Goal: Transaction & Acquisition: Purchase product/service

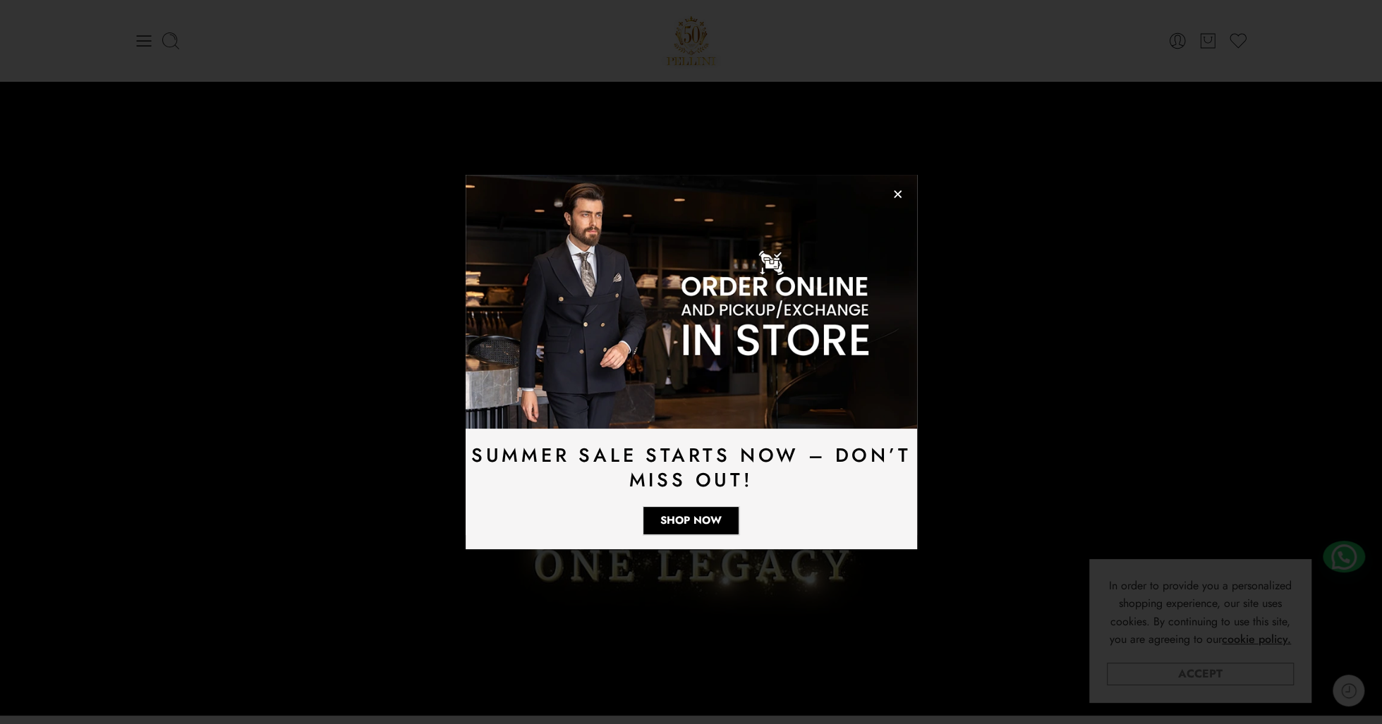
click at [1203, 683] on div "Summer Sale Starts Now – Don’t Miss Out! Shop Now" at bounding box center [691, 362] width 1382 height 724
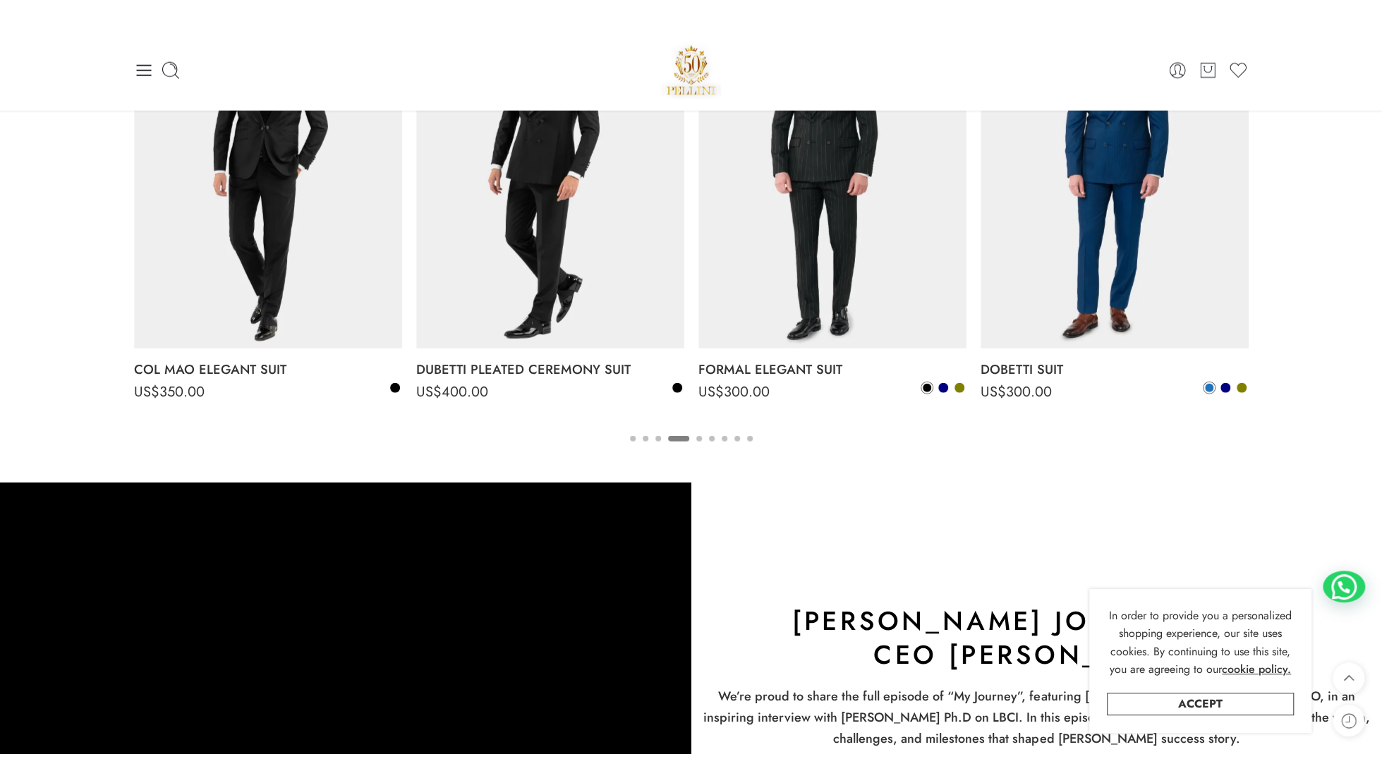
scroll to position [2398, 0]
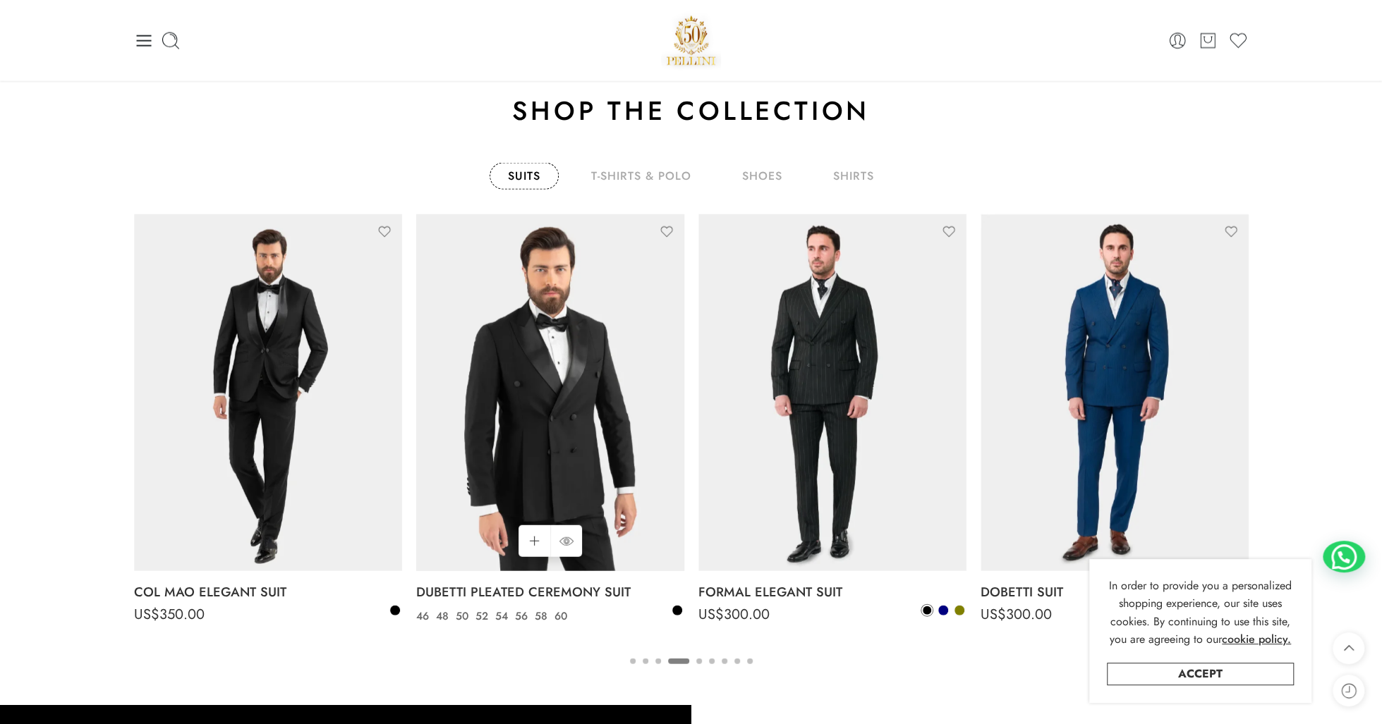
click at [494, 351] on img at bounding box center [550, 393] width 268 height 358
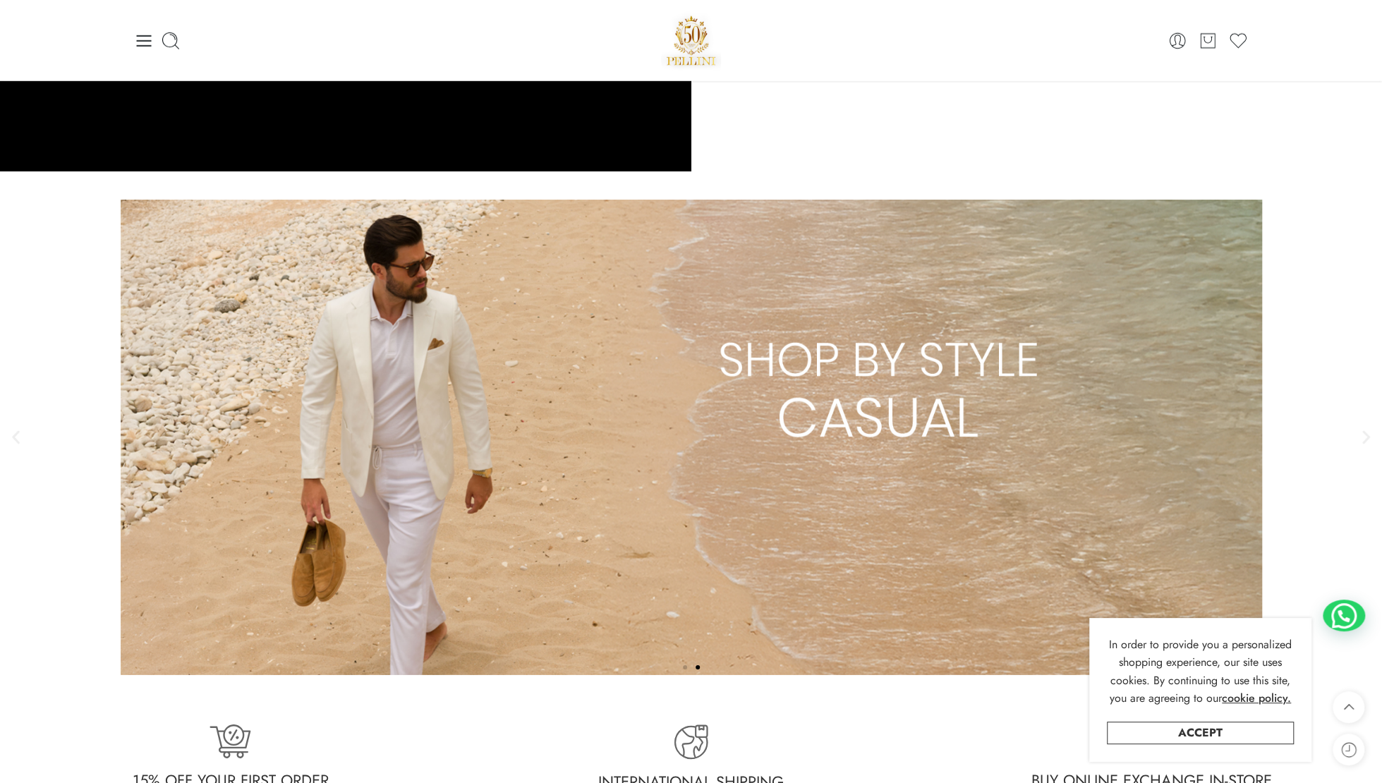
scroll to position [3315, 0]
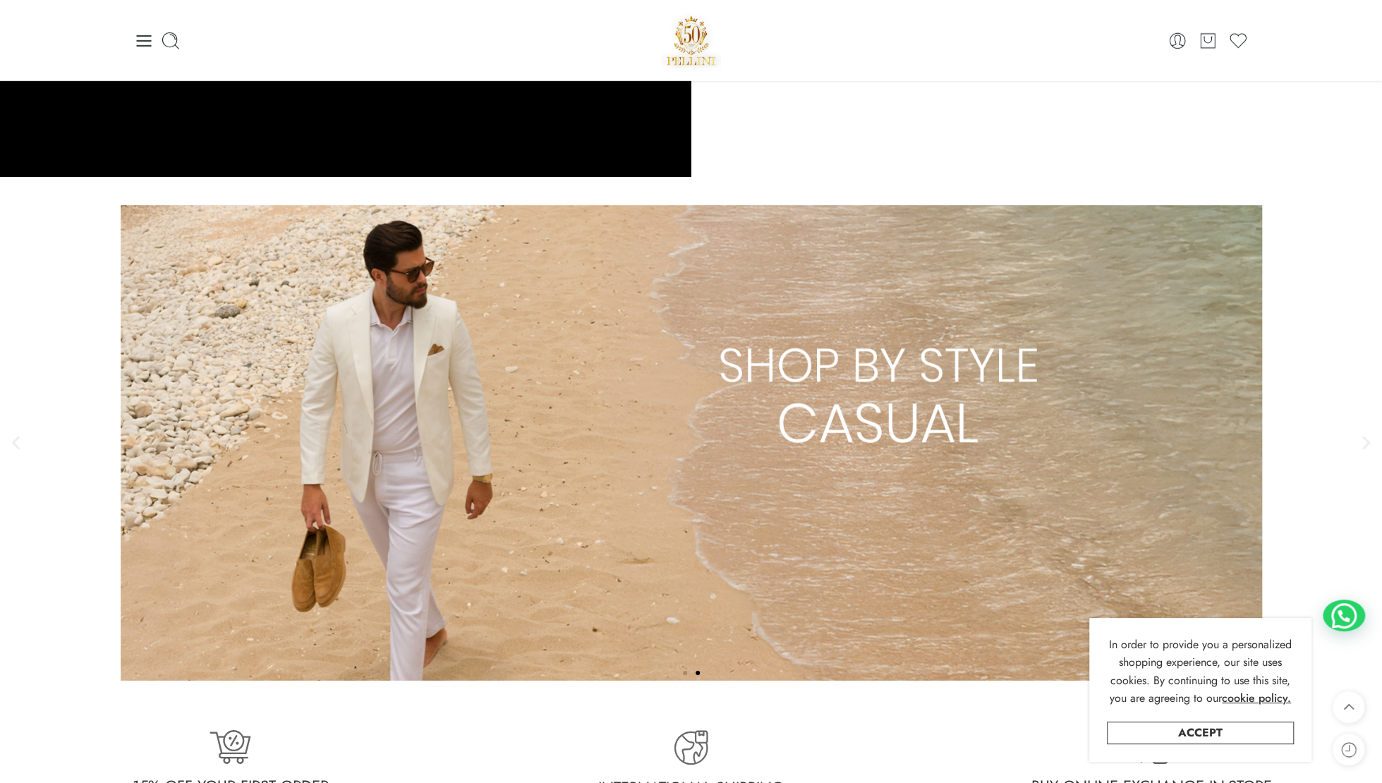
click at [767, 378] on link "2 / 2" at bounding box center [691, 442] width 1382 height 475
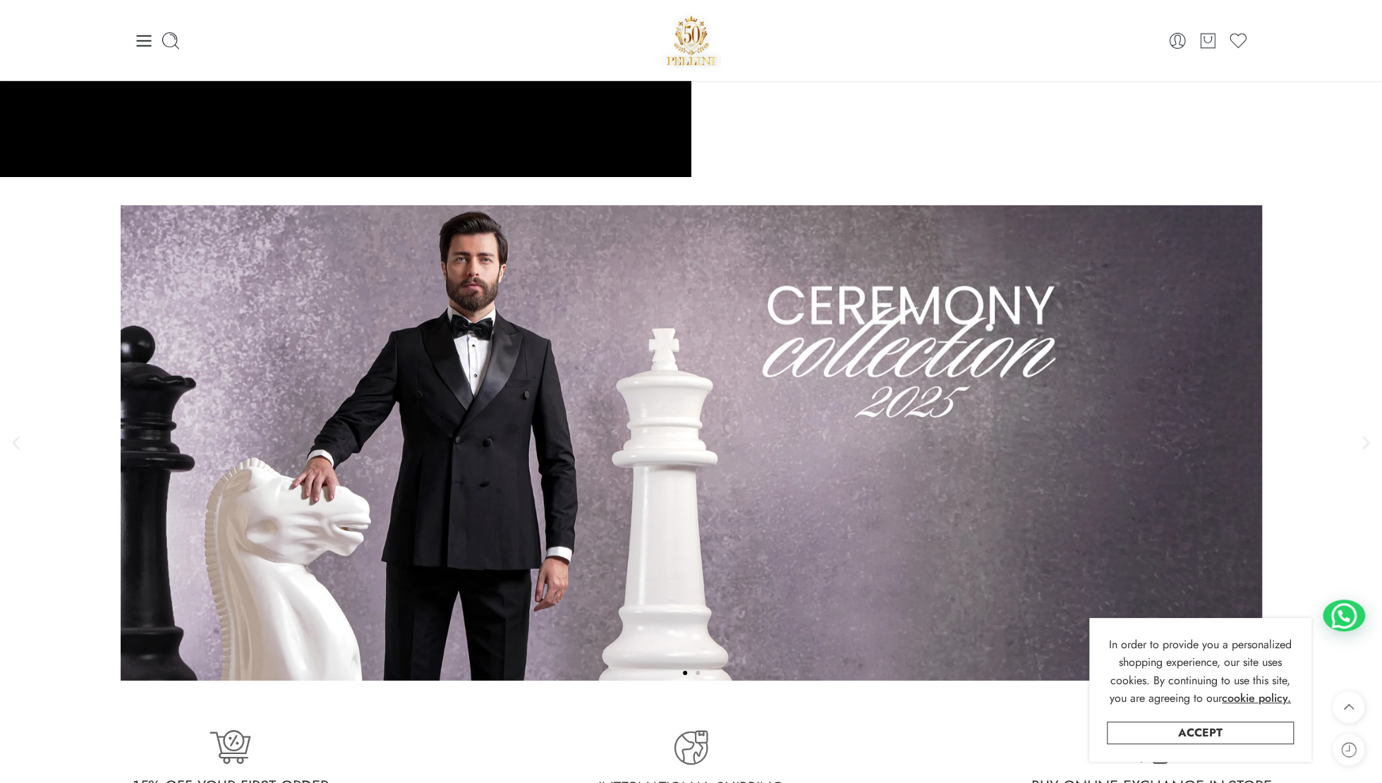
click at [415, 408] on link "1 / 2" at bounding box center [691, 442] width 1382 height 475
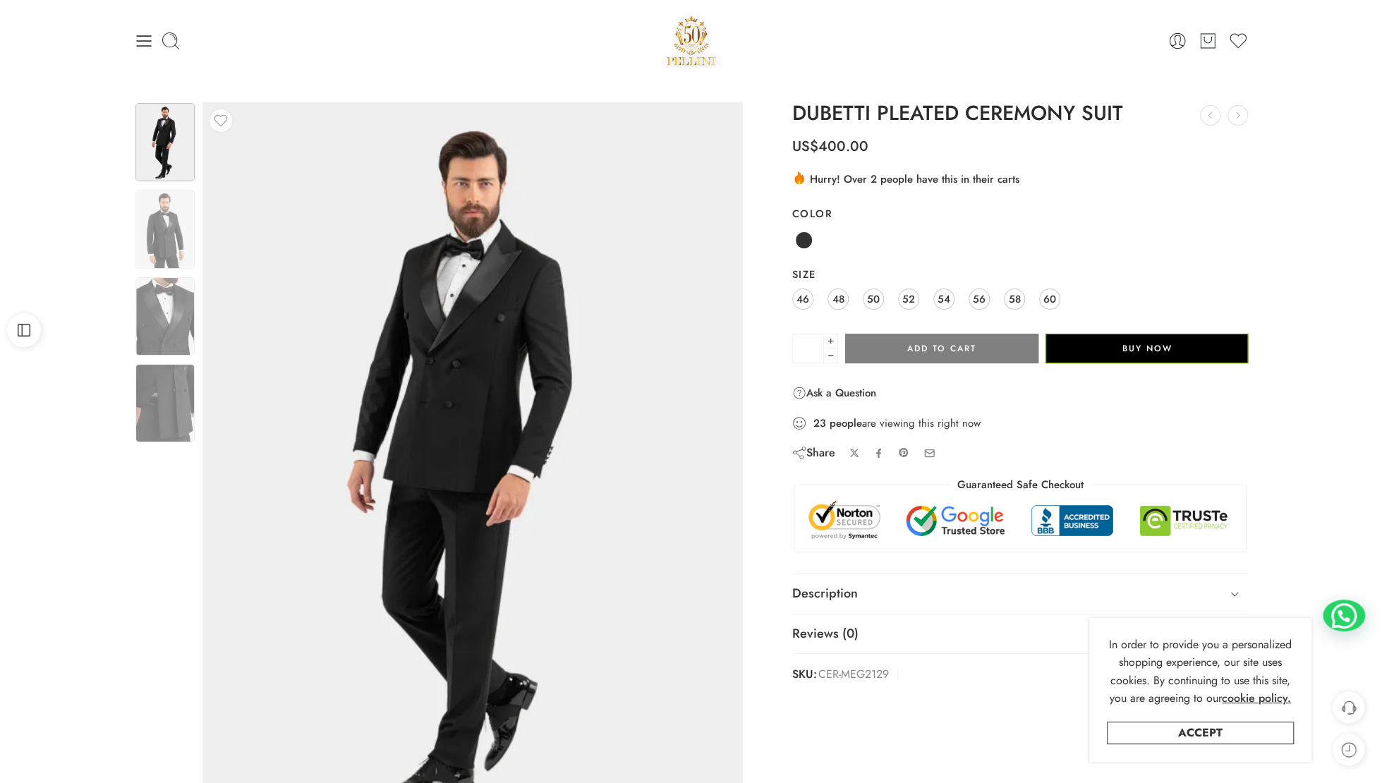
click at [95, 116] on div "Previous Next" at bounding box center [691, 474] width 1382 height 787
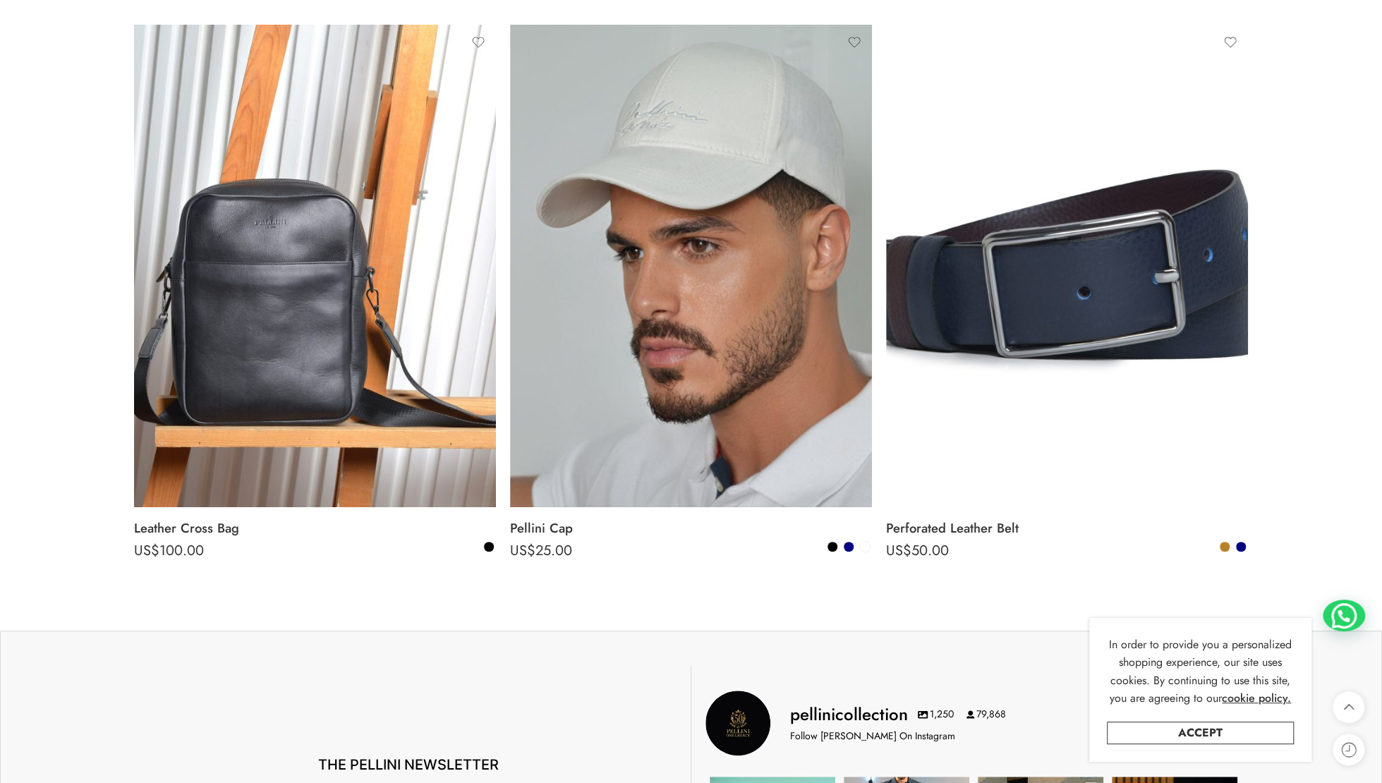
scroll to position [8887, 0]
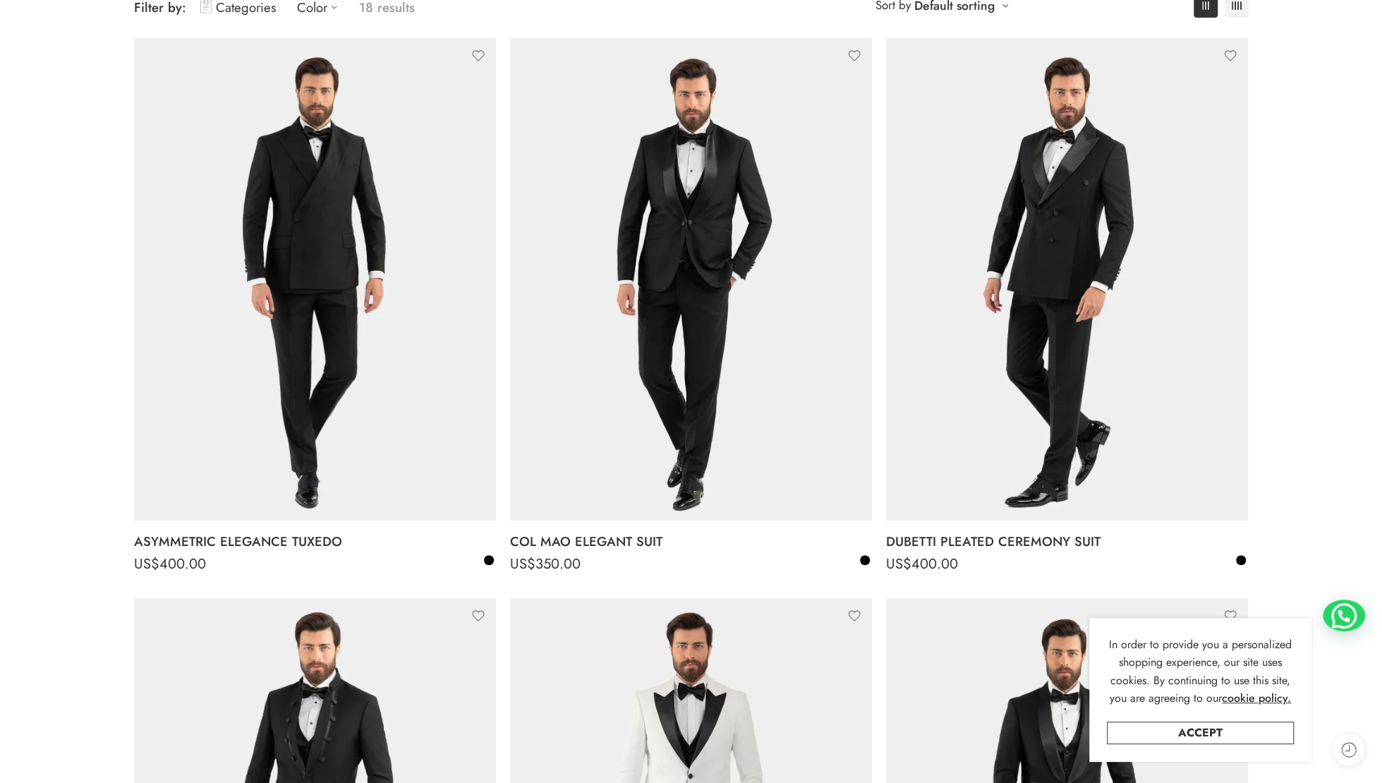
scroll to position [141, 0]
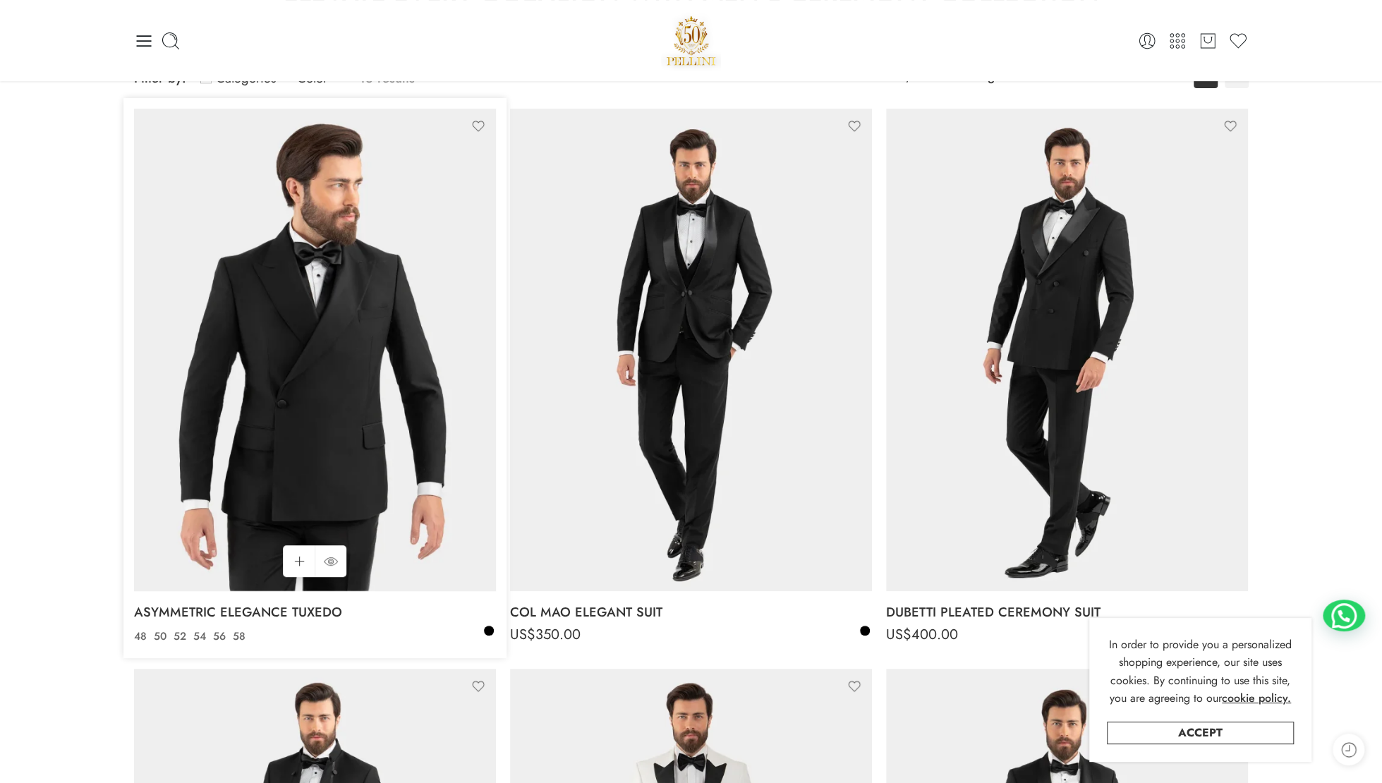
click at [285, 314] on img at bounding box center [315, 350] width 362 height 482
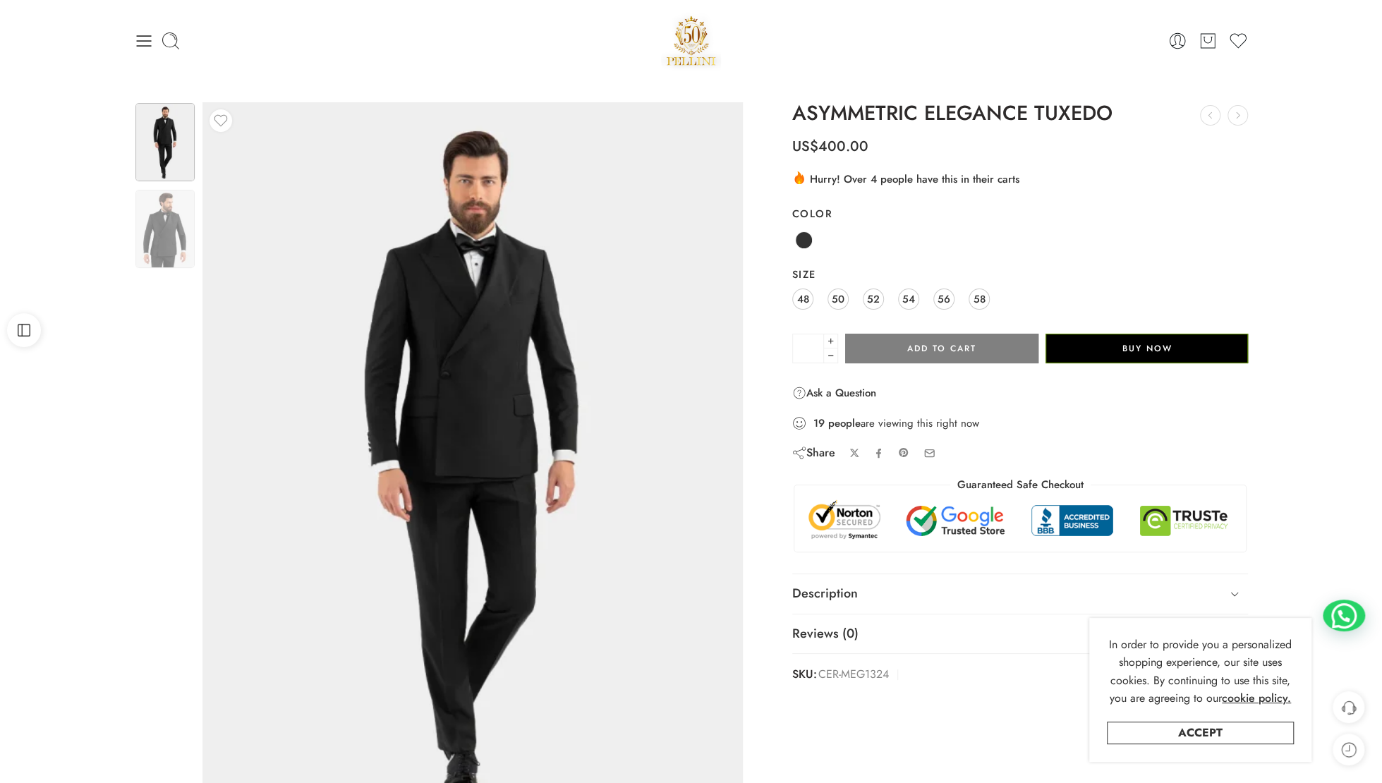
click at [674, 57] on img at bounding box center [691, 41] width 61 height 60
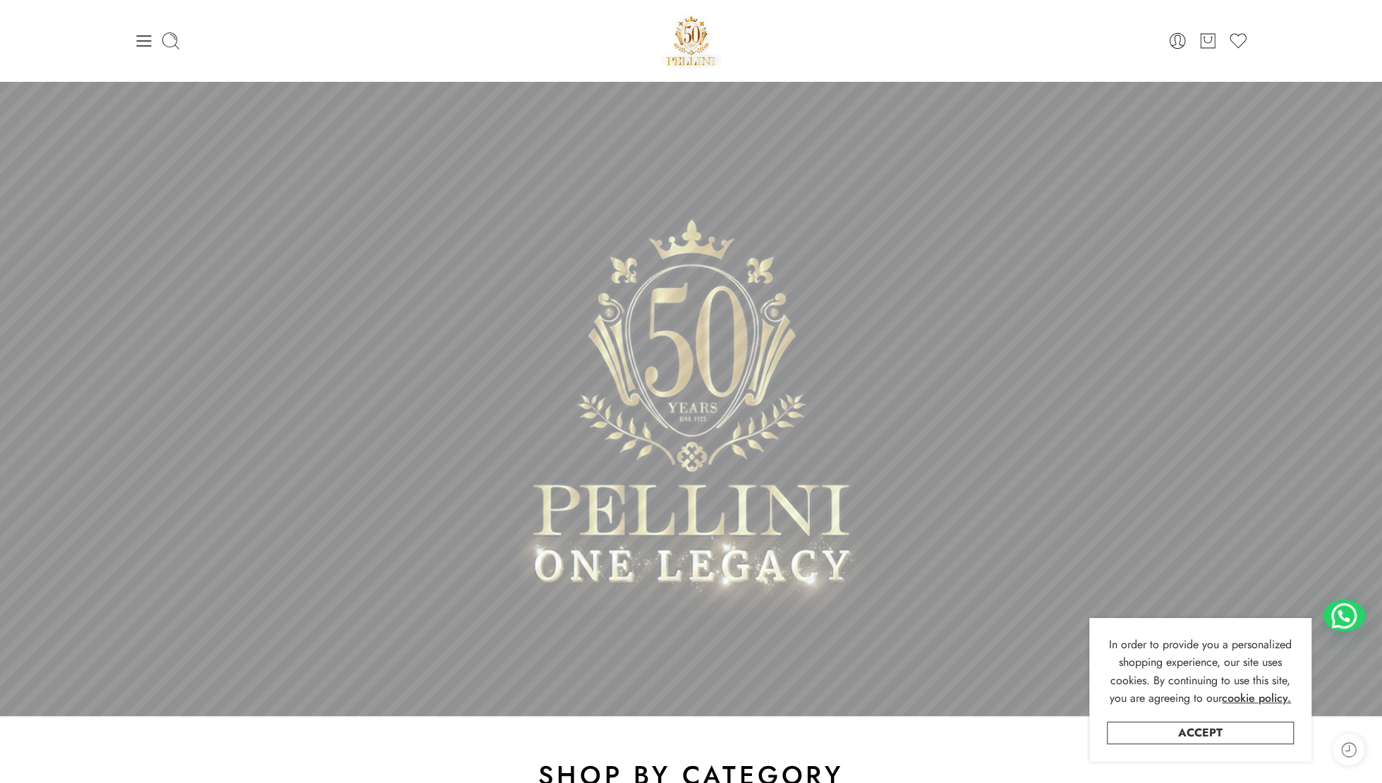
click at [1291, 453] on sr7-mask at bounding box center [691, 398] width 1382 height 635
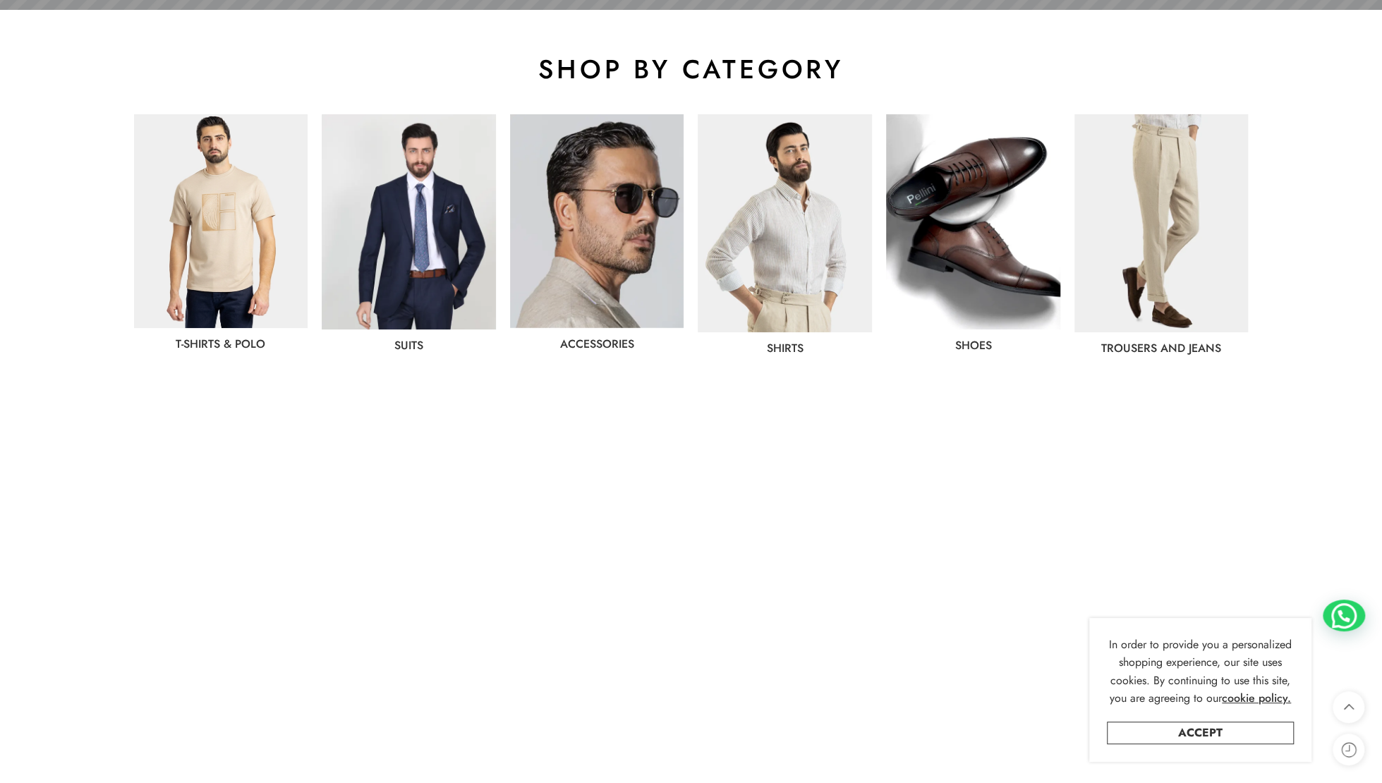
scroll to position [705, 0]
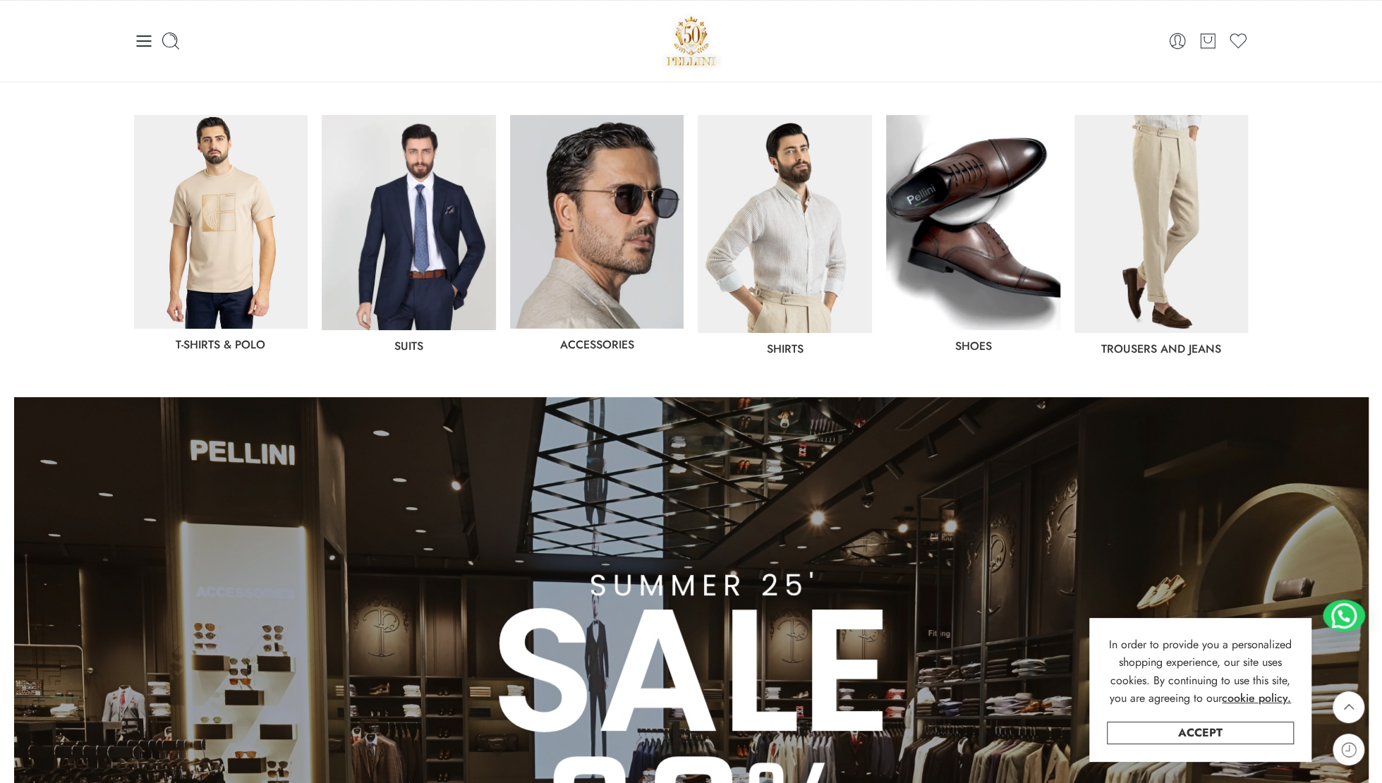
click at [1171, 264] on img at bounding box center [1161, 224] width 174 height 218
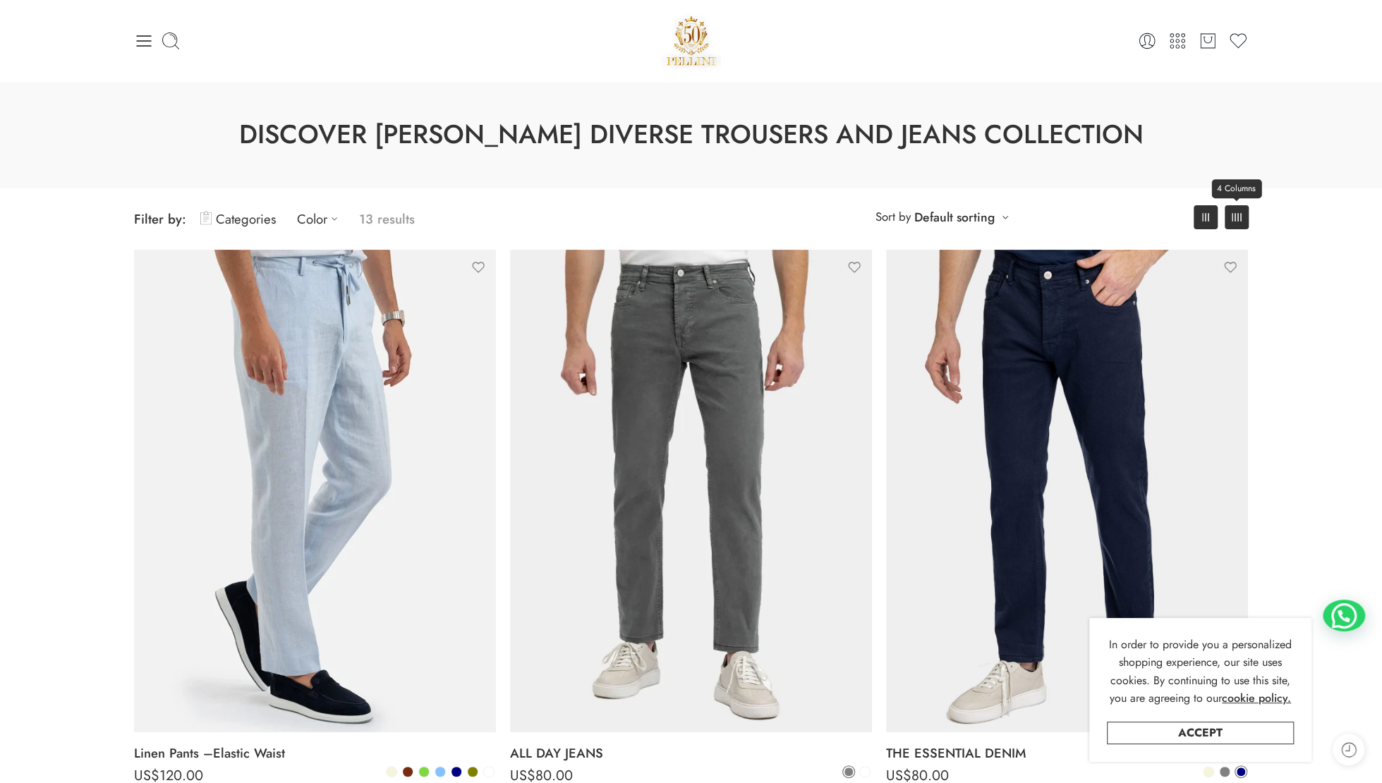
click at [1243, 221] on link "4 Columns" at bounding box center [1236, 217] width 24 height 24
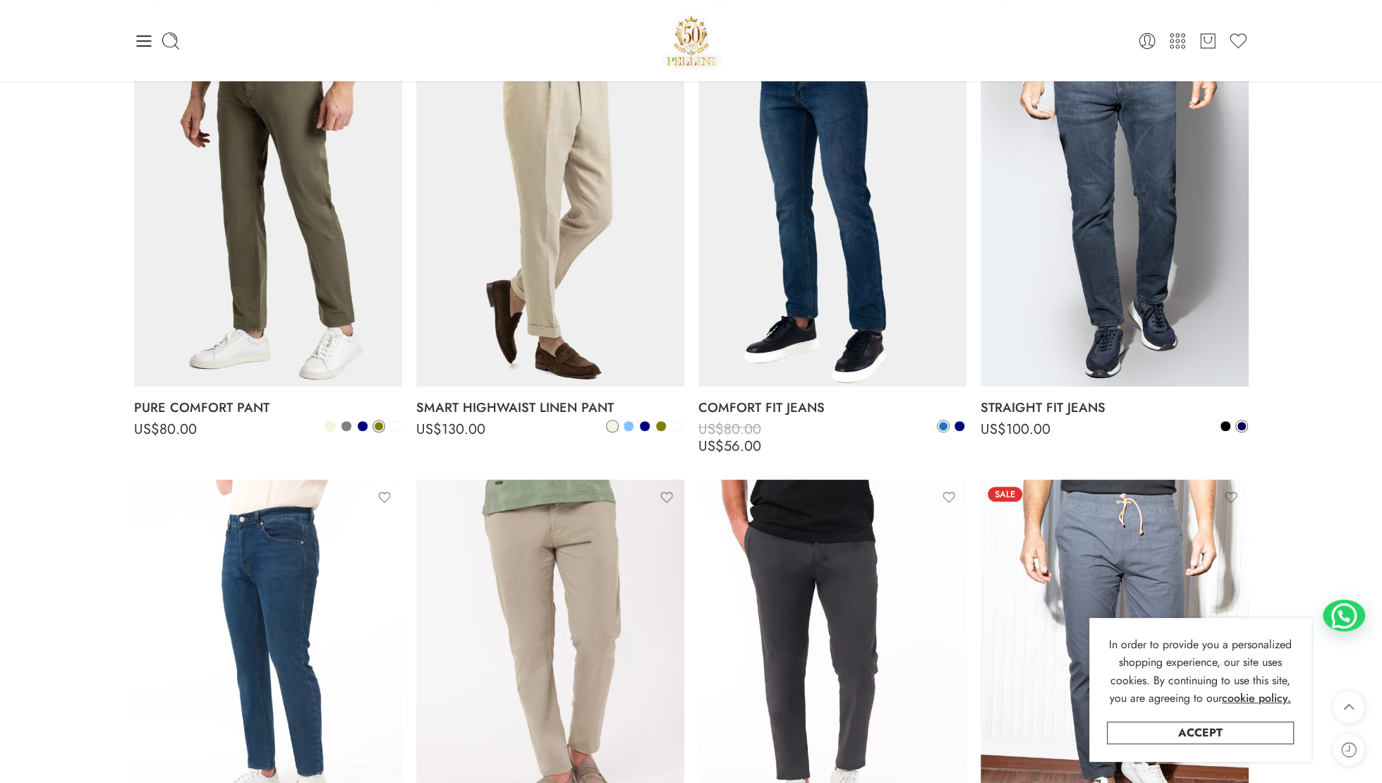
scroll to position [494, 0]
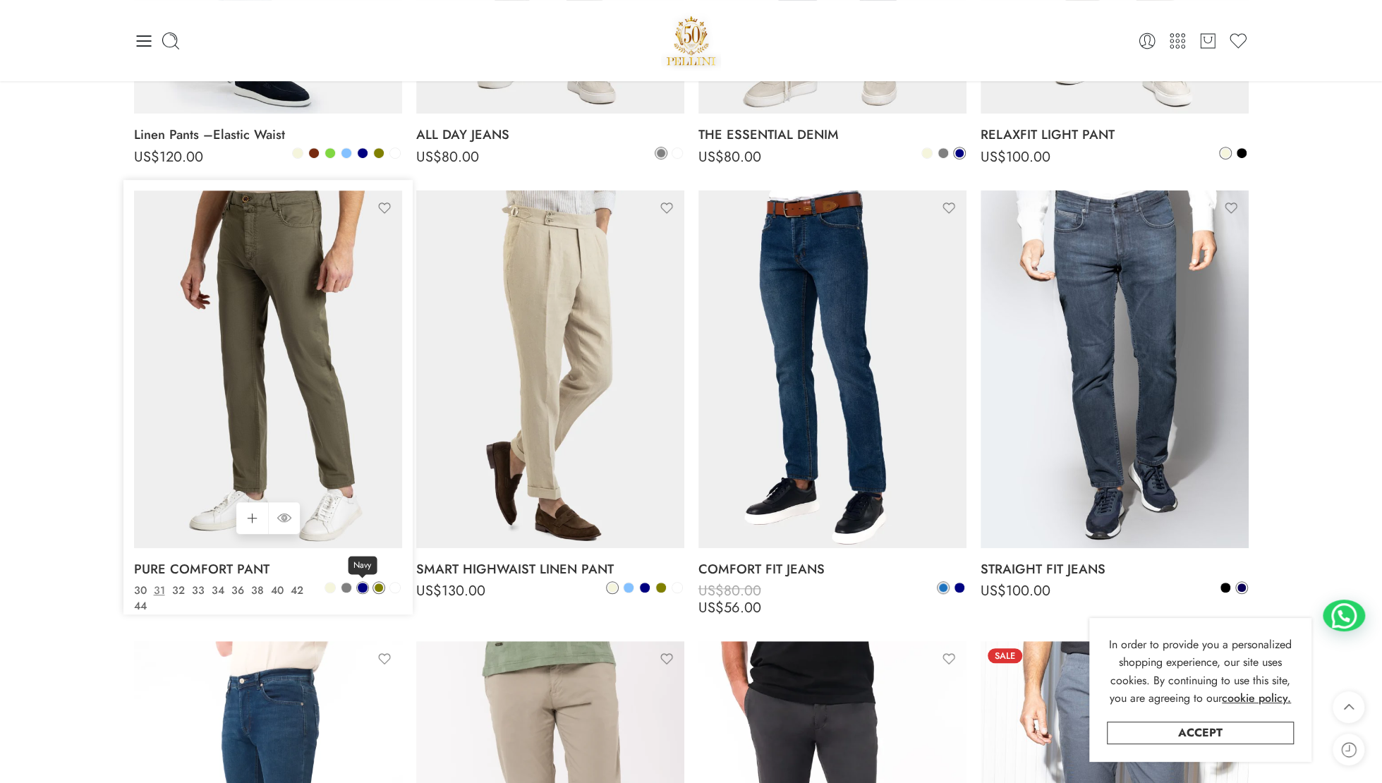
click at [363, 588] on span at bounding box center [363, 588] width 10 height 10
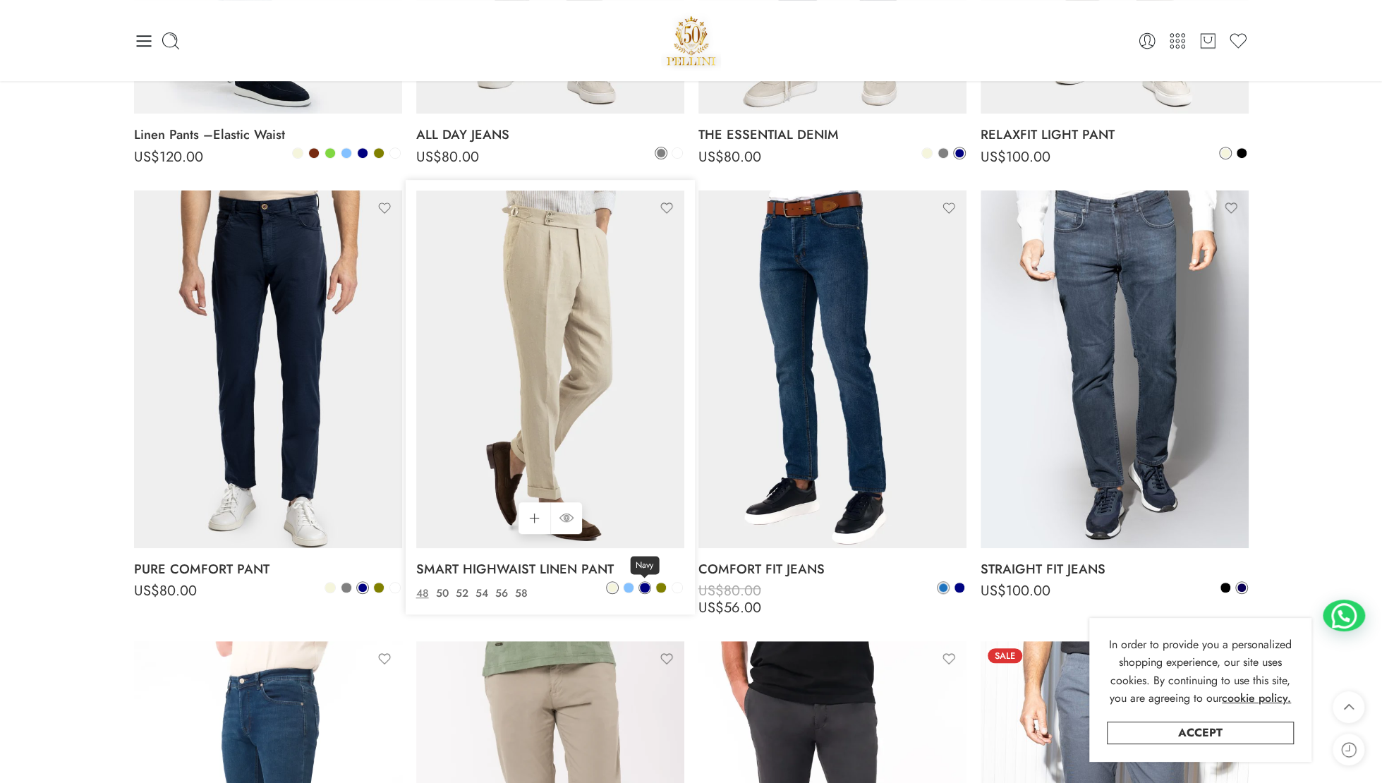
click at [643, 584] on span at bounding box center [645, 588] width 10 height 10
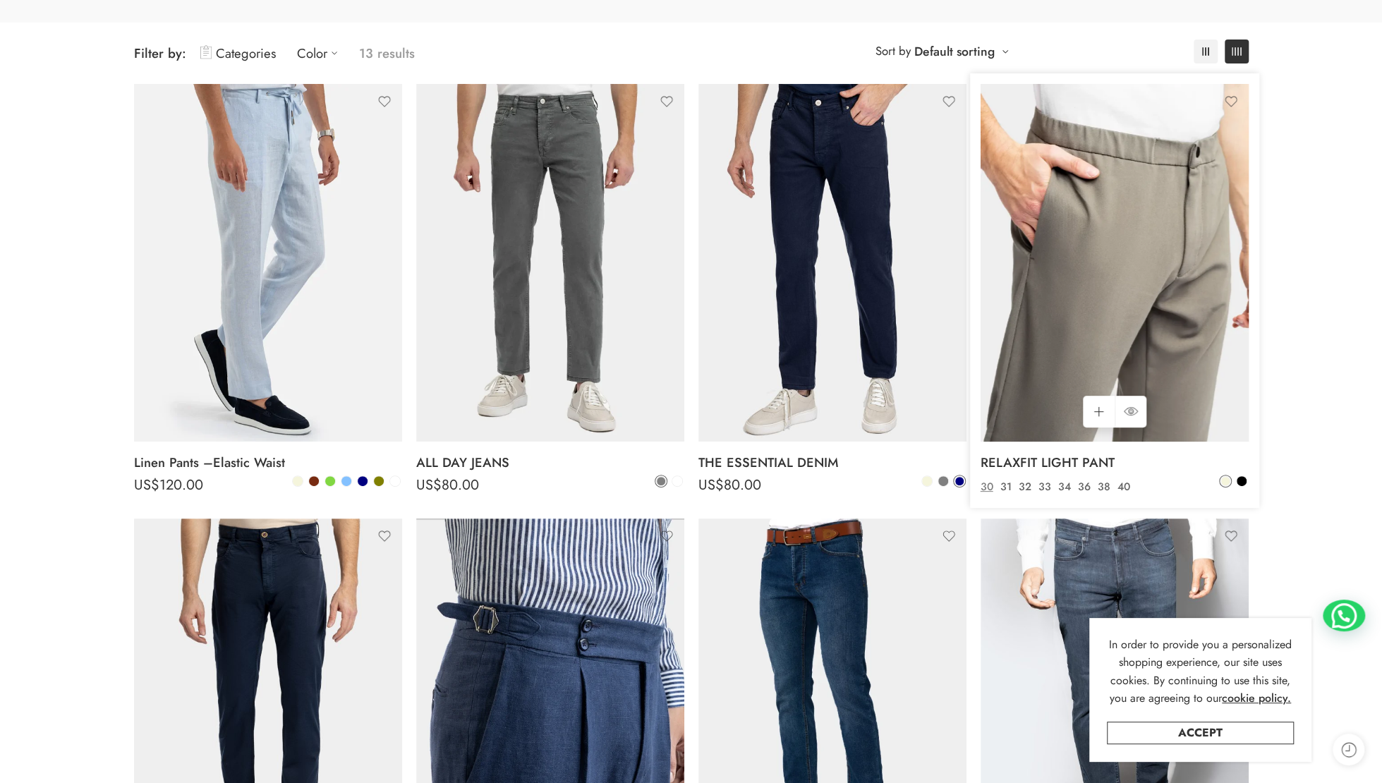
scroll to position [212, 0]
